Goal: Task Accomplishment & Management: Manage account settings

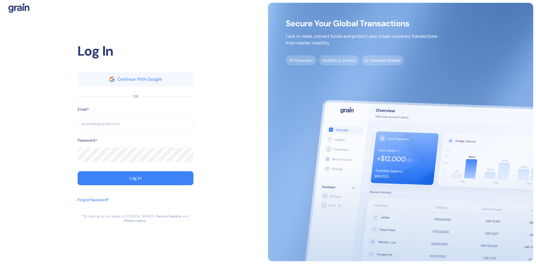
click at [136, 127] on input "text" at bounding box center [136, 124] width 116 height 14
type input "[PERSON_NAME][EMAIL_ADDRESS][DOMAIN_NAME]"
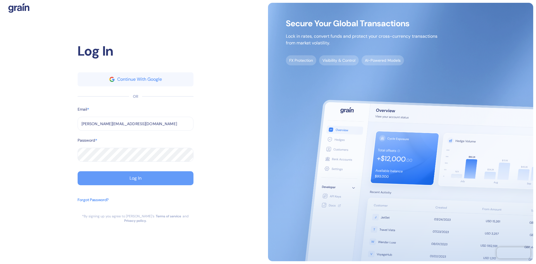
click at [182, 185] on button "Log In" at bounding box center [136, 178] width 116 height 14
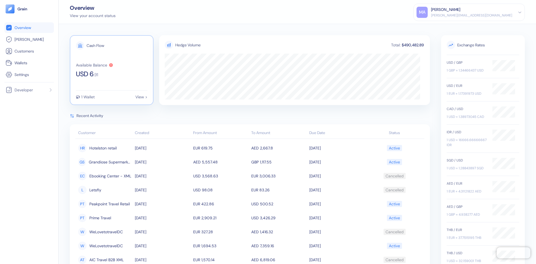
click at [106, 79] on div "Cash Flow Available Balance USD 6 . 91 1 Wallet View >" at bounding box center [112, 70] width 84 height 70
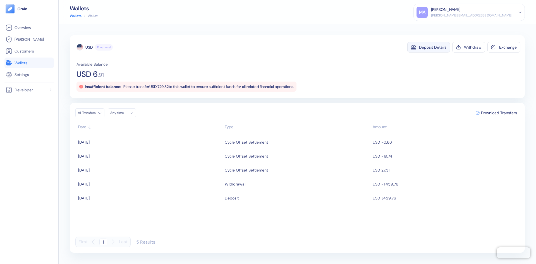
click at [428, 49] on div "Deposit Details" at bounding box center [432, 47] width 27 height 4
click at [32, 73] on link "Settings" at bounding box center [29, 74] width 47 height 7
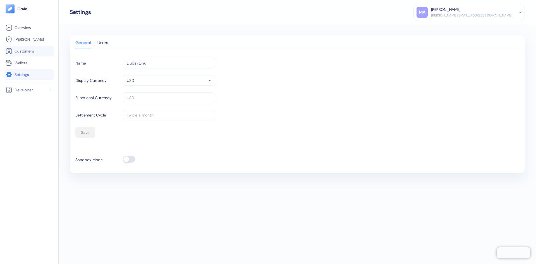
click at [36, 49] on link "Customers" at bounding box center [29, 51] width 47 height 7
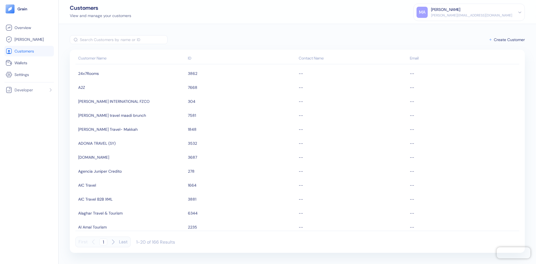
click at [523, 12] on div "MA Malek Aleid [EMAIL_ADDRESS][DOMAIN_NAME] Sign Out" at bounding box center [469, 12] width 111 height 17
click at [520, 13] on icon at bounding box center [520, 12] width 3 height 1
click at [24, 75] on span "Settings" at bounding box center [22, 75] width 15 height 6
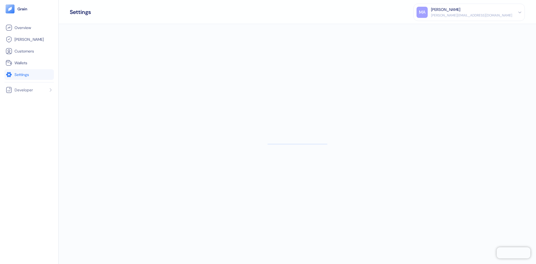
click at [41, 97] on div "Overview [PERSON_NAME] Customers Wallets Settings Developer" at bounding box center [28, 138] width 49 height 233
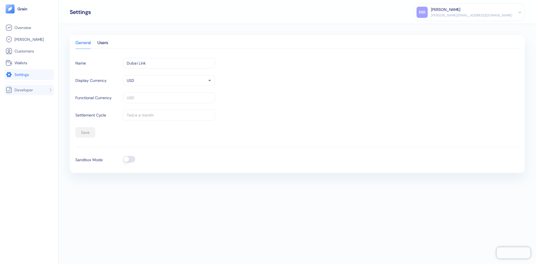
click at [44, 90] on li "Developer" at bounding box center [28, 90] width 49 height 11
click at [34, 73] on link "Settings" at bounding box center [29, 74] width 47 height 7
click at [26, 26] on span "Overview" at bounding box center [23, 28] width 16 height 6
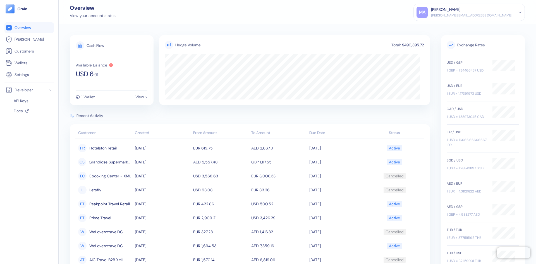
click at [461, 11] on div "[PERSON_NAME]" at bounding box center [445, 10] width 29 height 6
click at [371, 15] on div "Overview View your account status MA Malek Aleid [EMAIL_ADDRESS][DOMAIN_NAME] S…" at bounding box center [298, 12] width 478 height 24
click at [125, 64] on div "Available Balance USD 6 . 91" at bounding box center [112, 70] width 72 height 15
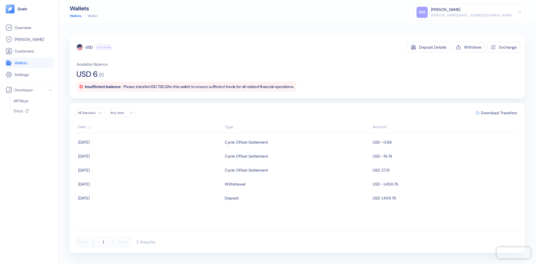
click at [82, 85] on icon at bounding box center [81, 87] width 4 height 4
drag, startPoint x: 107, startPoint y: 84, endPoint x: 103, endPoint y: 85, distance: 4.1
click at [104, 84] on div "Insufficient balance: Please transfer USD 729.32 to this wallet to ensure suffi…" at bounding box center [189, 87] width 209 height 6
click at [185, 66] on div "Available Balance USD 6 . 91 Insufficient balance: Please transfer USD 729.32 t…" at bounding box center [299, 76] width 444 height 30
click at [506, 47] on div "Exchange" at bounding box center [508, 47] width 18 height 4
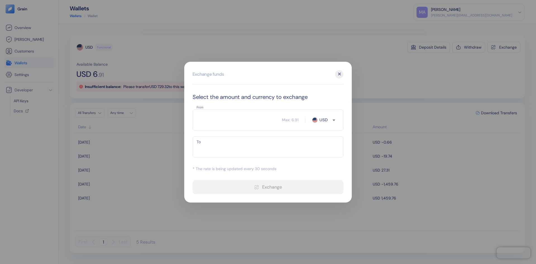
click at [241, 124] on input "From" at bounding box center [237, 120] width 89 height 14
click at [336, 113] on div "​ Max: 6.91 USD From" at bounding box center [268, 119] width 151 height 21
click at [333, 119] on icon "Open" at bounding box center [334, 120] width 7 height 7
click at [332, 119] on icon "Close" at bounding box center [334, 120] width 7 height 7
click at [266, 131] on div "From ​ Max: 6.91 USD From To ​ To" at bounding box center [268, 133] width 151 height 48
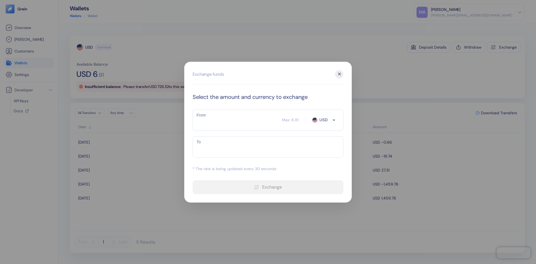
click at [264, 120] on input "From" at bounding box center [237, 120] width 89 height 14
click at [256, 121] on input "From" at bounding box center [237, 120] width 89 height 14
click at [248, 163] on div "Select the amount and currency to exchange From 1000 ​ Max: 6.91 USD From To ​ …" at bounding box center [268, 143] width 151 height 101
click at [226, 124] on input "1000" at bounding box center [237, 120] width 89 height 14
type input "1"
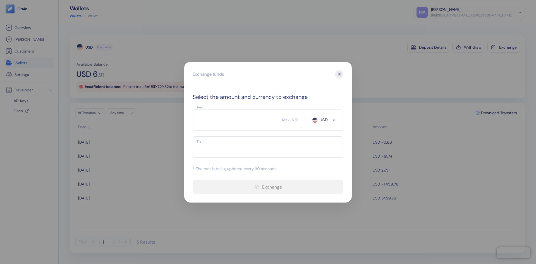
click at [226, 124] on input "From" at bounding box center [237, 120] width 89 height 14
type input "1"
click at [341, 73] on div "✕" at bounding box center [339, 74] width 8 height 8
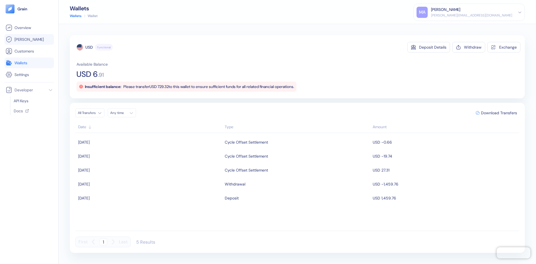
click at [35, 37] on link "[PERSON_NAME]" at bounding box center [29, 39] width 47 height 7
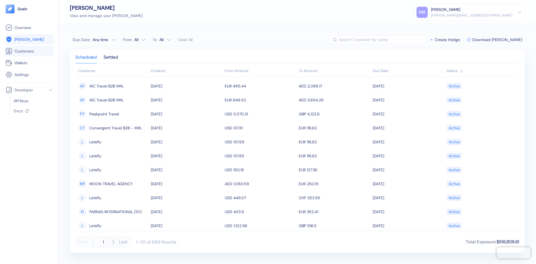
click at [26, 51] on span "Customers" at bounding box center [25, 51] width 20 height 6
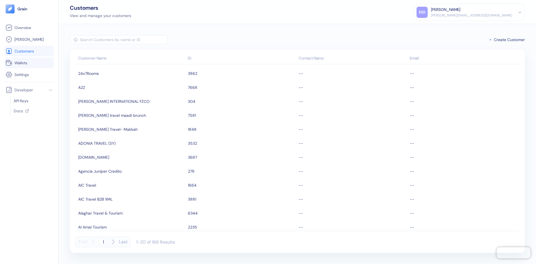
click at [31, 61] on link "Wallets" at bounding box center [29, 62] width 47 height 7
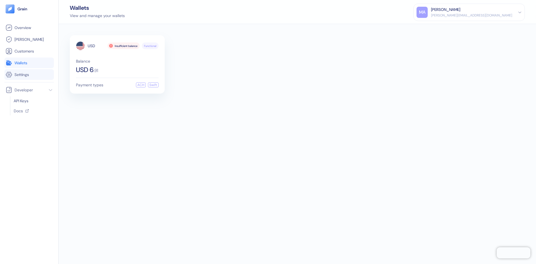
click at [32, 75] on link "Settings" at bounding box center [29, 74] width 47 height 7
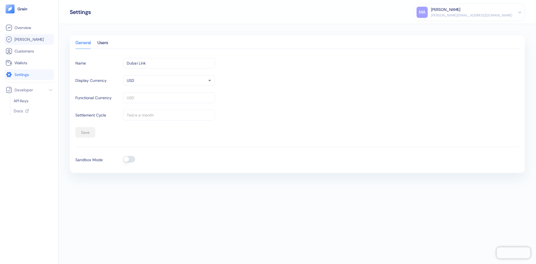
click at [28, 36] on link "[PERSON_NAME]" at bounding box center [29, 39] width 47 height 7
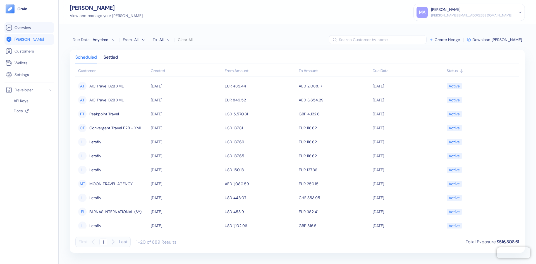
click at [32, 24] on link "Overview" at bounding box center [29, 27] width 47 height 7
drag, startPoint x: 135, startPoint y: 73, endPoint x: 294, endPoint y: 41, distance: 162.1
click at [294, 41] on div "Due Date : [DATE] - [DATE] From All To All Clear All ​ Create Hedge Download [P…" at bounding box center [297, 39] width 455 height 9
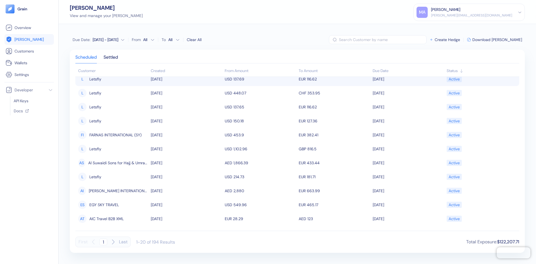
scroll to position [46, 0]
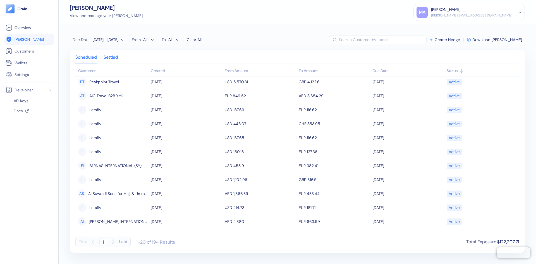
click at [111, 57] on div "Settled" at bounding box center [111, 59] width 15 height 8
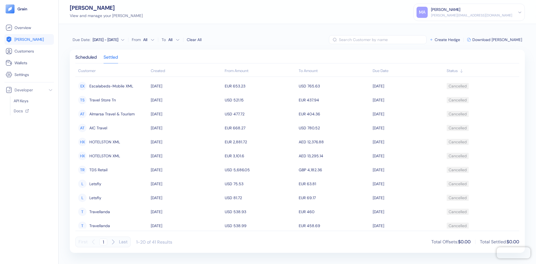
click at [96, 40] on div "[DATE] - [DATE]" at bounding box center [106, 40] width 26 height 6
click at [80, 68] on button "1" at bounding box center [79, 66] width 7 height 7
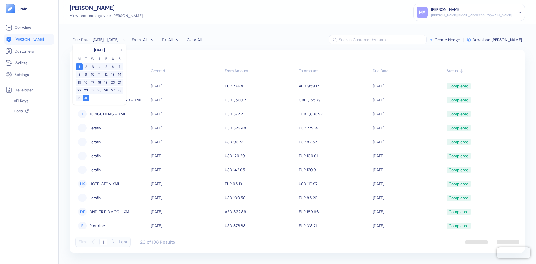
drag, startPoint x: 302, startPoint y: 39, endPoint x: 305, endPoint y: 38, distance: 3.7
click at [305, 38] on div "Due Date : [DATE] - Sep [DATE] M T W T F S S 1 2 3 4 5 6 7 8 9 10 11 12 13 14 1…" at bounding box center [297, 39] width 455 height 9
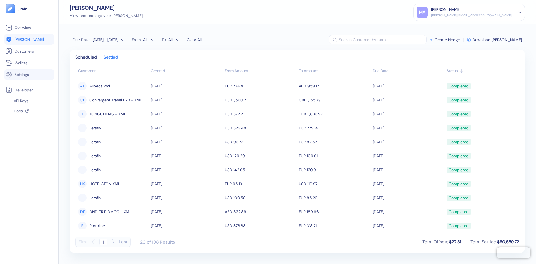
click at [30, 74] on link "Settings" at bounding box center [29, 74] width 47 height 7
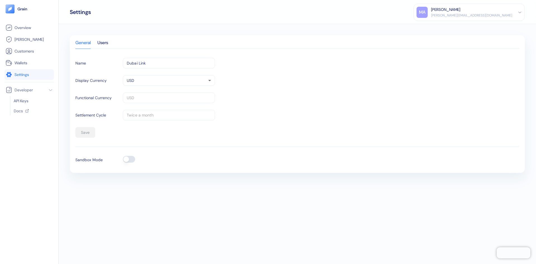
click at [96, 42] on div "General Users" at bounding box center [297, 45] width 444 height 8
click at [108, 42] on div "Users" at bounding box center [102, 45] width 11 height 8
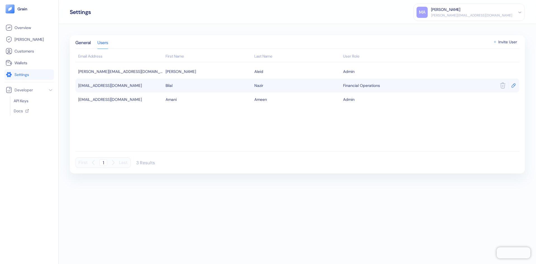
click at [512, 87] on icon "button" at bounding box center [514, 86] width 6 height 6
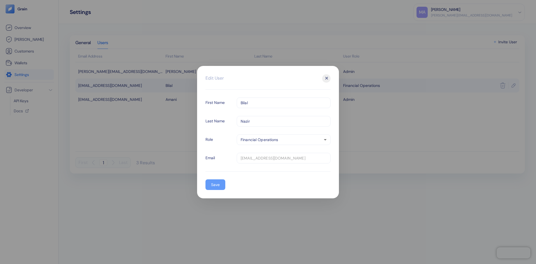
click at [206, 188] on div "✕ Edit User First Name [PERSON_NAME] ​ Last Name [PERSON_NAME] ​ Role Financial…" at bounding box center [268, 132] width 142 height 132
click at [220, 182] on button "Save" at bounding box center [216, 184] width 20 height 11
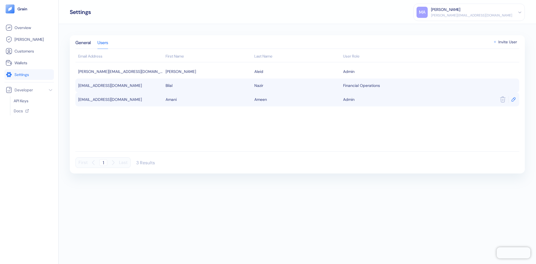
click at [511, 100] on icon "button" at bounding box center [514, 100] width 6 height 6
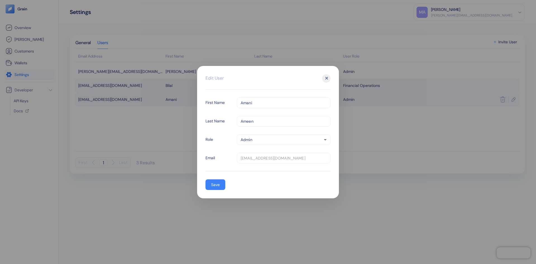
click at [292, 144] on body "Pingdom Check: App Online Overview [PERSON_NAME] Customers Wallets Settings Dev…" at bounding box center [268, 132] width 536 height 264
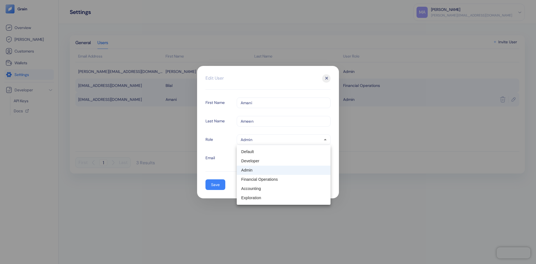
click at [265, 201] on li "Exploration" at bounding box center [284, 197] width 94 height 9
type input "exploration"
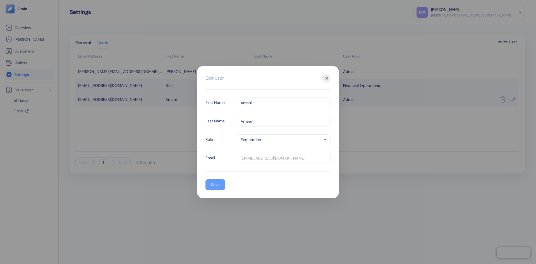
click at [224, 186] on button "Save" at bounding box center [216, 184] width 20 height 11
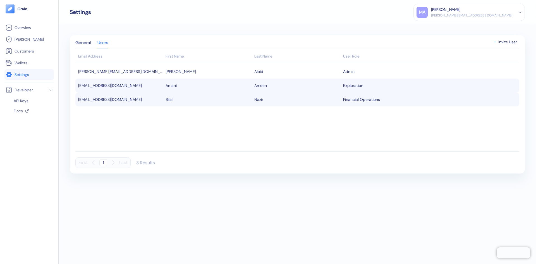
click at [514, 45] on div "General Users" at bounding box center [297, 45] width 444 height 8
click at [513, 44] on span "Invite User" at bounding box center [508, 42] width 19 height 4
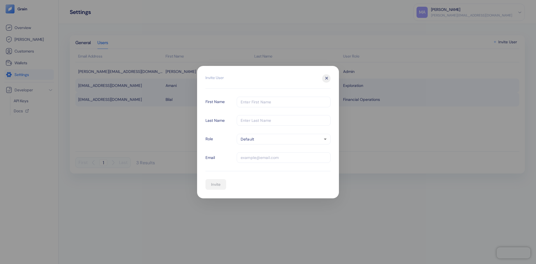
click at [296, 105] on input "text" at bounding box center [284, 102] width 94 height 11
type input "[PERSON_NAME]"
type input "[DEMOGRAPHIC_DATA]"
click at [291, 139] on body "Pingdom Check: App Online Overview [PERSON_NAME] Customers Wallets Settings Dev…" at bounding box center [268, 132] width 536 height 264
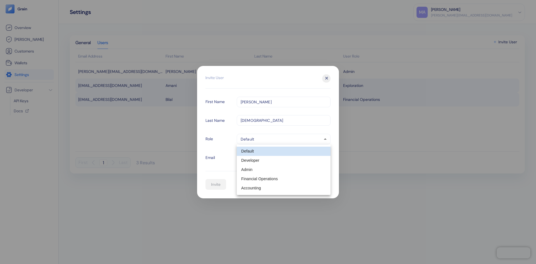
click at [273, 190] on li "Accounting" at bounding box center [284, 188] width 94 height 9
type input "partner-accounting"
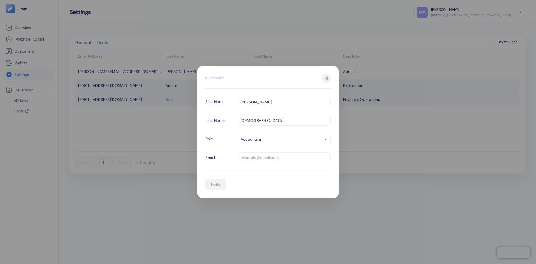
click at [254, 160] on input "text" at bounding box center [284, 157] width 94 height 11
click at [265, 161] on input "ali" at bounding box center [284, 157] width 94 height 11
type input "a"
paste input "[EMAIL_ADDRESS][PERSON_NAME][DOMAIN_NAME]"
type input "[EMAIL_ADDRESS][PERSON_NAME][DOMAIN_NAME]"
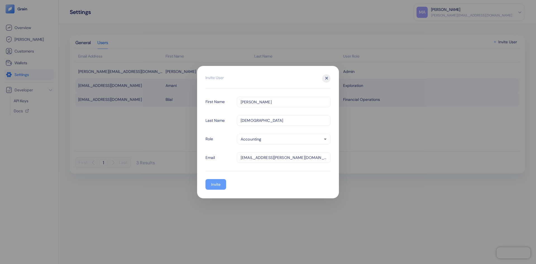
click at [217, 183] on div "Invite" at bounding box center [215, 184] width 9 height 4
type input "default"
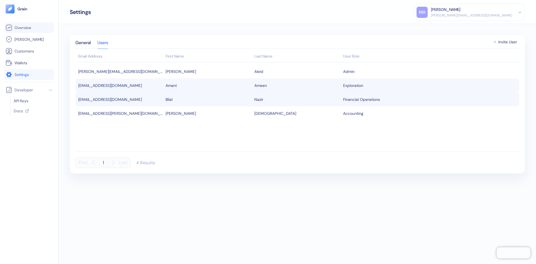
click at [19, 32] on li "Overview" at bounding box center [28, 27] width 49 height 11
click at [45, 27] on link "Overview" at bounding box center [29, 27] width 47 height 7
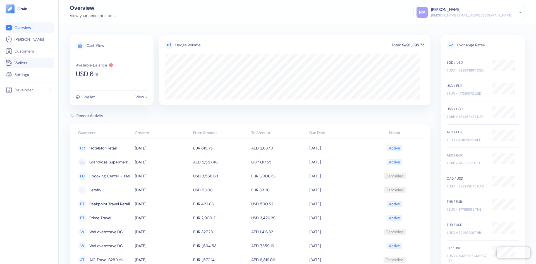
click at [22, 61] on span "Wallets" at bounding box center [21, 63] width 13 height 6
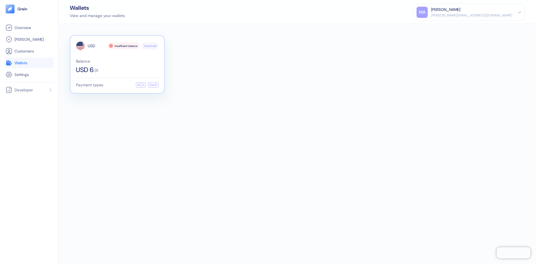
click at [99, 59] on span "Balance" at bounding box center [117, 61] width 83 height 4
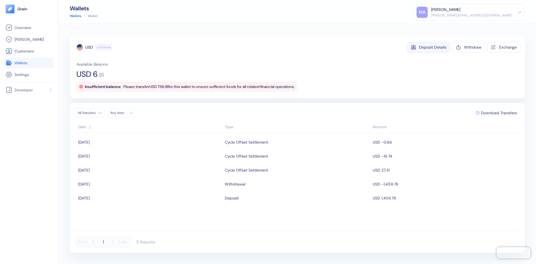
click at [433, 48] on div "Deposit Details" at bounding box center [432, 47] width 27 height 4
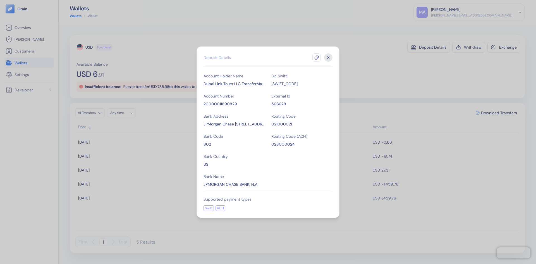
drag, startPoint x: 331, startPoint y: 58, endPoint x: 328, endPoint y: 59, distance: 3.0
click at [331, 58] on icon "button" at bounding box center [328, 57] width 8 height 8
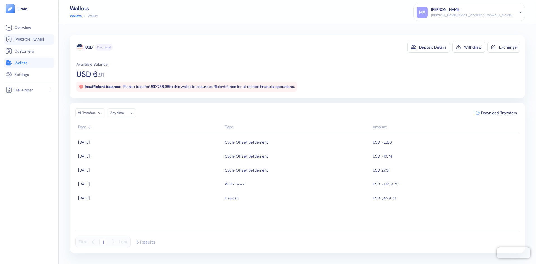
click at [14, 37] on link "[PERSON_NAME]" at bounding box center [29, 39] width 47 height 7
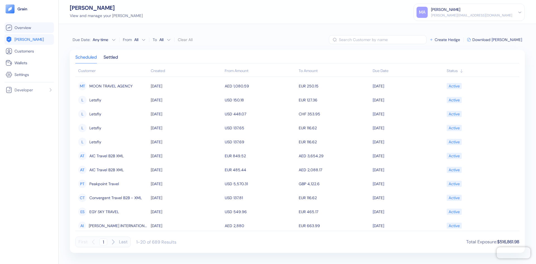
click at [25, 28] on span "Overview" at bounding box center [23, 28] width 16 height 6
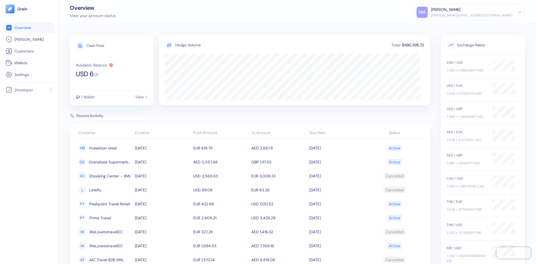
click at [521, 12] on icon at bounding box center [520, 12] width 4 height 4
click at [439, 27] on div "Sign Out" at bounding box center [431, 28] width 15 height 6
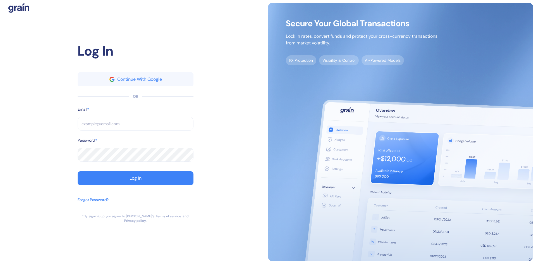
click at [114, 127] on input "text" at bounding box center [136, 124] width 116 height 14
type input "[PERSON_NAME][EMAIL_ADDRESS][DOMAIN_NAME]"
click at [159, 182] on button "Log In" at bounding box center [136, 178] width 116 height 14
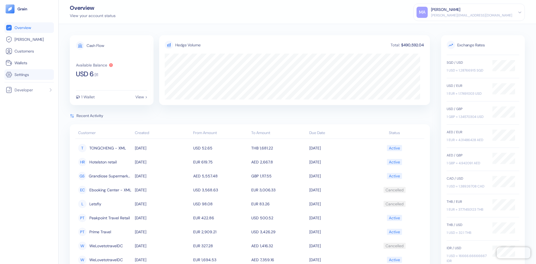
click at [8, 78] on icon at bounding box center [9, 74] width 7 height 7
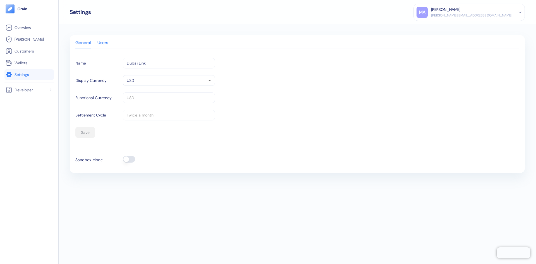
click at [108, 41] on div "Users" at bounding box center [102, 45] width 11 height 8
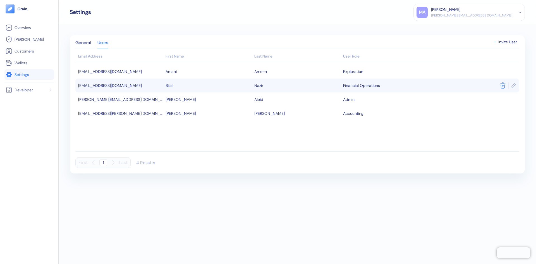
click at [500, 83] on icon "button" at bounding box center [503, 85] width 7 height 7
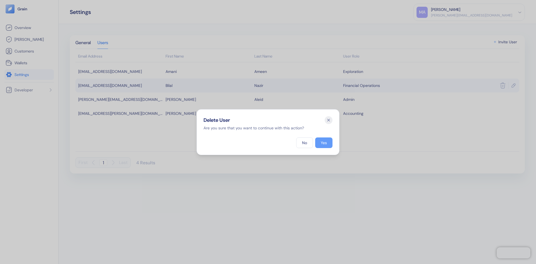
click at [322, 140] on button "Yes" at bounding box center [323, 142] width 17 height 11
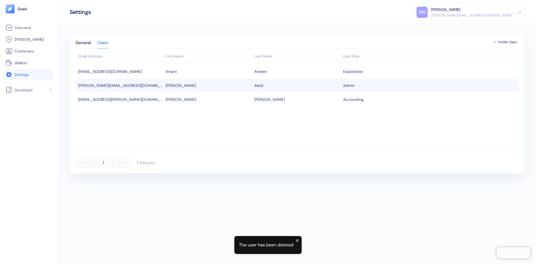
click at [507, 39] on div "General Users Email Address First Name Last Name User Role [PERSON_NAME][EMAIL_…" at bounding box center [297, 104] width 455 height 138
click at [508, 44] on span "Invite User" at bounding box center [508, 42] width 19 height 4
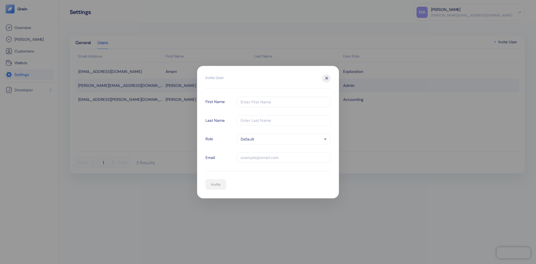
click at [273, 102] on input "text" at bounding box center [284, 102] width 94 height 11
type input "B"
type input "Bilal"
type input "M"
type input "Nazir"
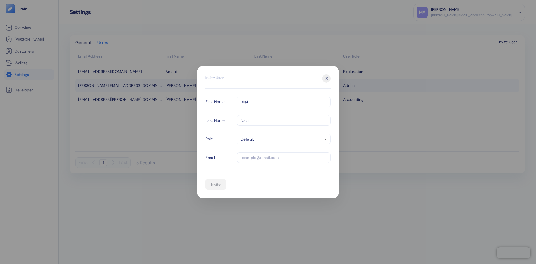
click at [270, 133] on div "Invite User First Name [PERSON_NAME] ​ Last Name [PERSON_NAME] ​ Role Default d…" at bounding box center [268, 136] width 125 height 107
click at [274, 139] on body "Pingdom Check: App Online Overview [PERSON_NAME] Customers Wallets Settings Dev…" at bounding box center [268, 132] width 536 height 264
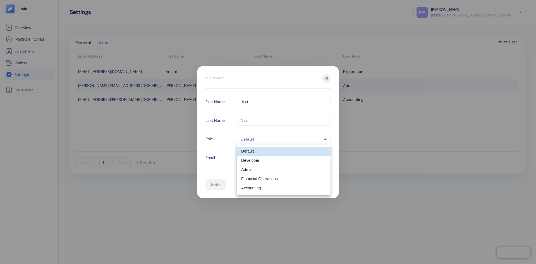
click at [277, 177] on li "Financial Operations" at bounding box center [284, 178] width 94 height 9
type input "partner-finops"
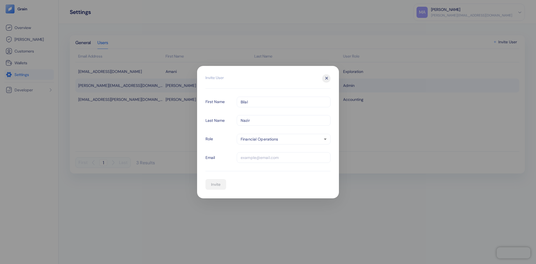
click at [302, 138] on body "Pingdom Check: App Online Overview Hedges Customers Wallets Settings Developer …" at bounding box center [268, 132] width 536 height 264
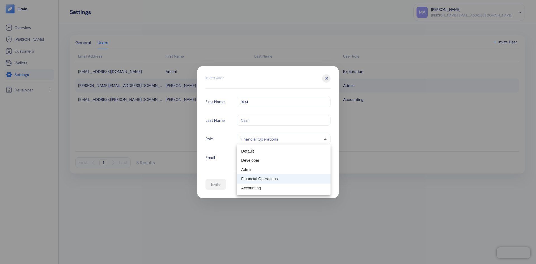
click at [257, 180] on li "Financial Operations" at bounding box center [284, 178] width 94 height 9
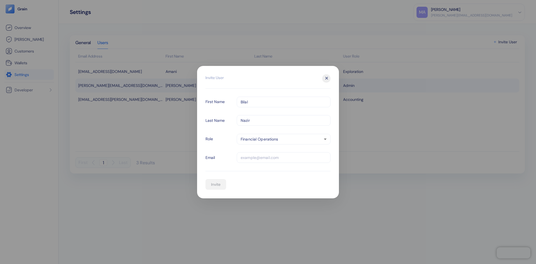
click at [257, 157] on input "text" at bounding box center [284, 157] width 94 height 11
type input "[EMAIL_ADDRESS][DOMAIN_NAME]"
click at [224, 185] on button "Invite" at bounding box center [216, 184] width 21 height 11
type input "default"
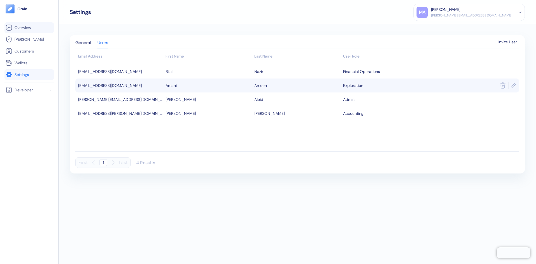
click at [25, 29] on span "Overview" at bounding box center [23, 28] width 16 height 6
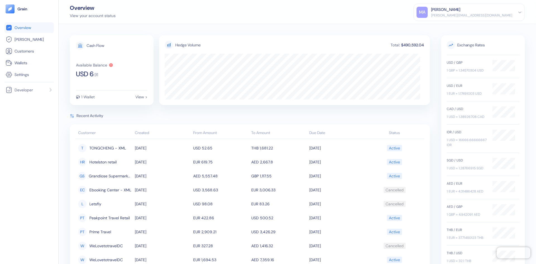
click at [500, 9] on div "[PERSON_NAME]" at bounding box center [471, 10] width 81 height 6
click at [482, 27] on div "Sign Out" at bounding box center [469, 26] width 105 height 9
